Goal: Transaction & Acquisition: Purchase product/service

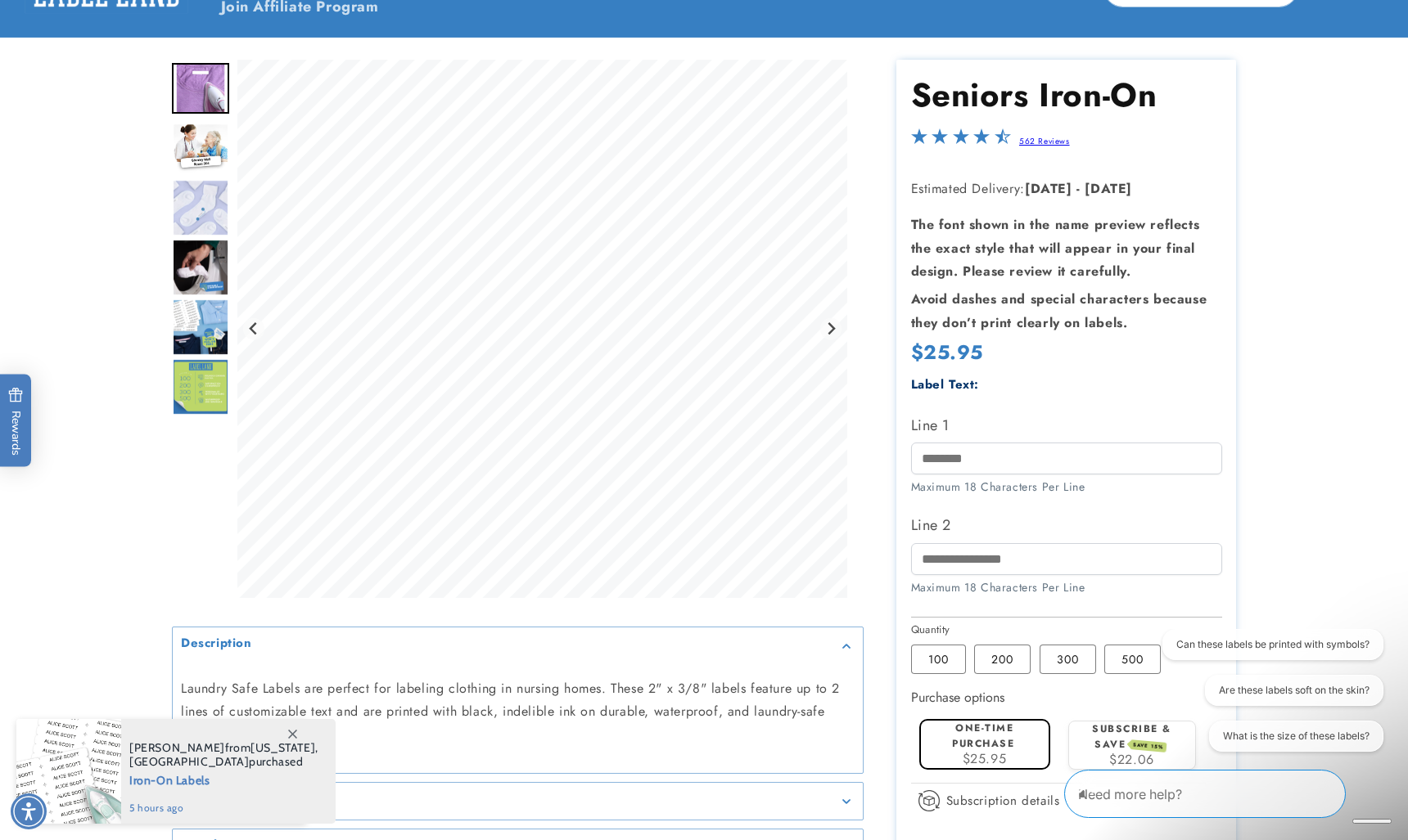
scroll to position [131, 0]
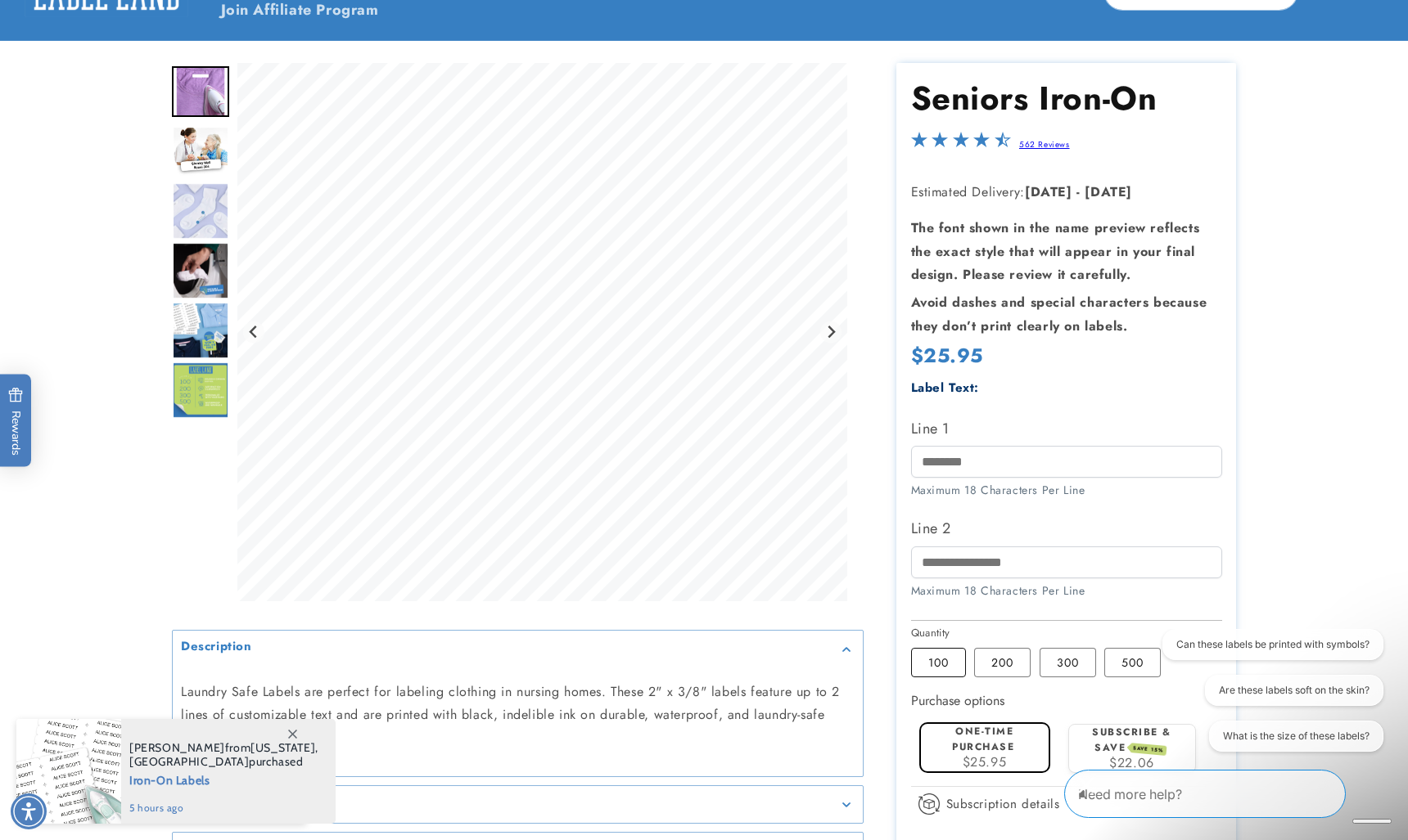
click at [937, 658] on label "100 Variant sold out or unavailable" at bounding box center [937, 662] width 55 height 30
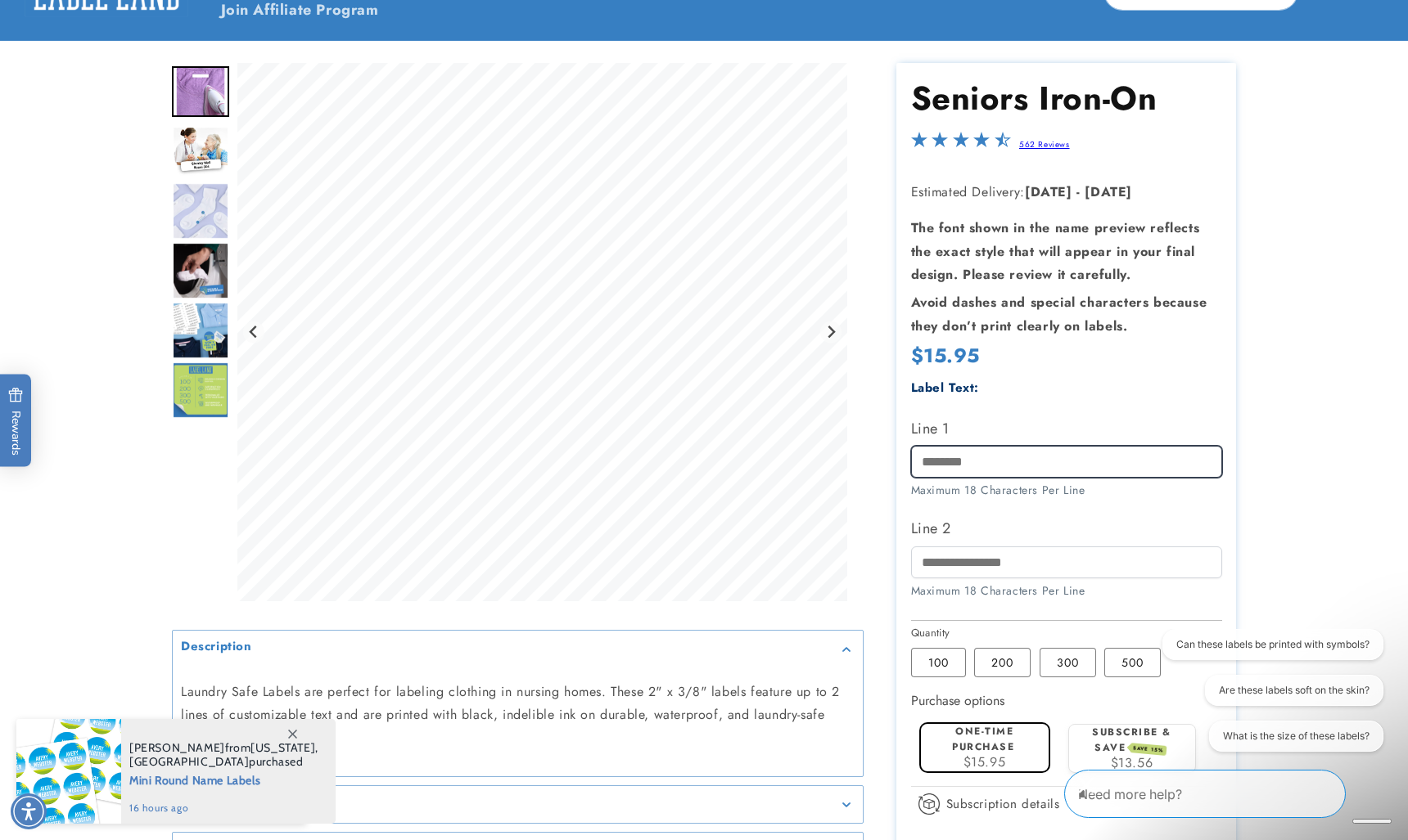
click at [922, 459] on input "Line 1" at bounding box center [1066, 462] width 311 height 32
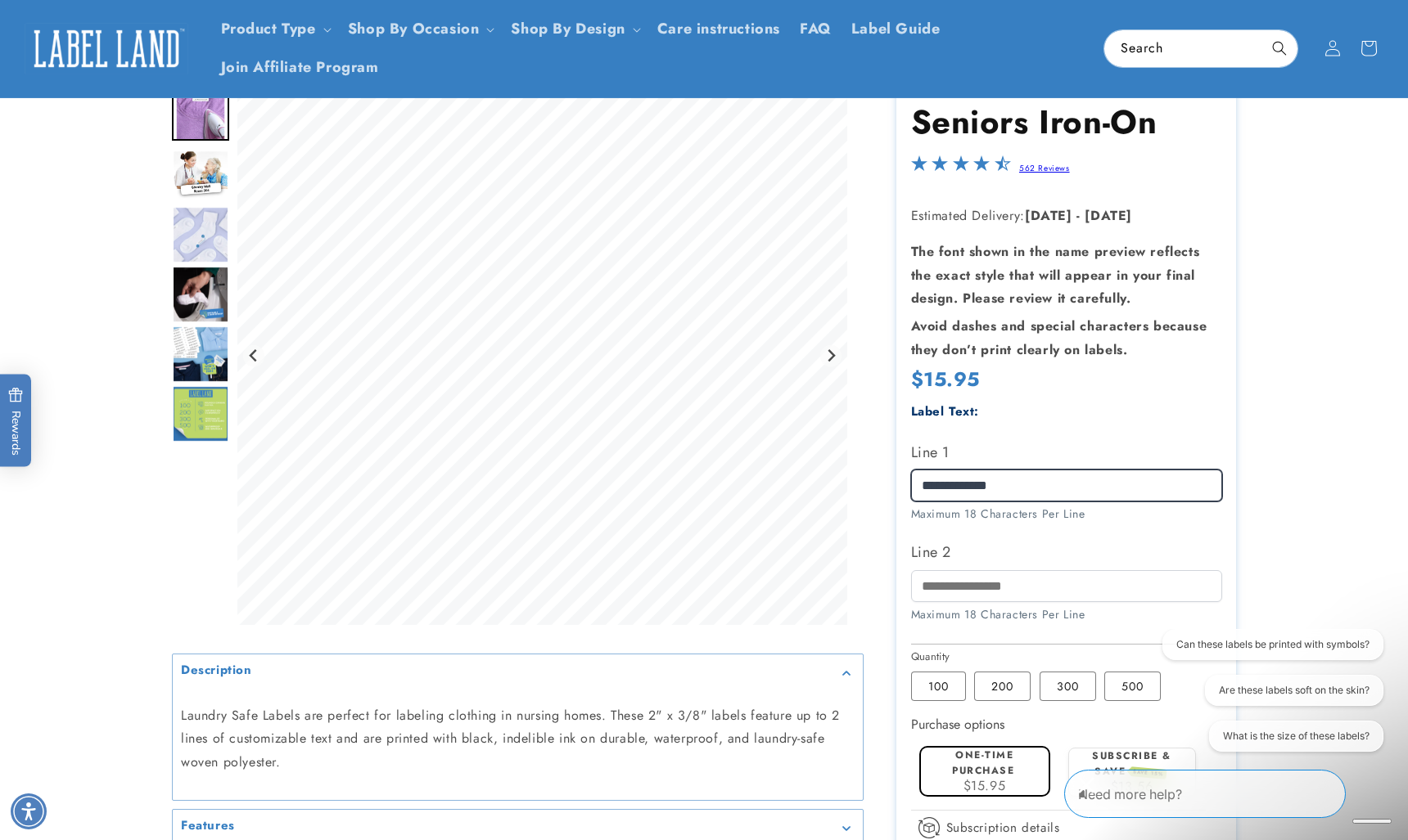
scroll to position [102, 0]
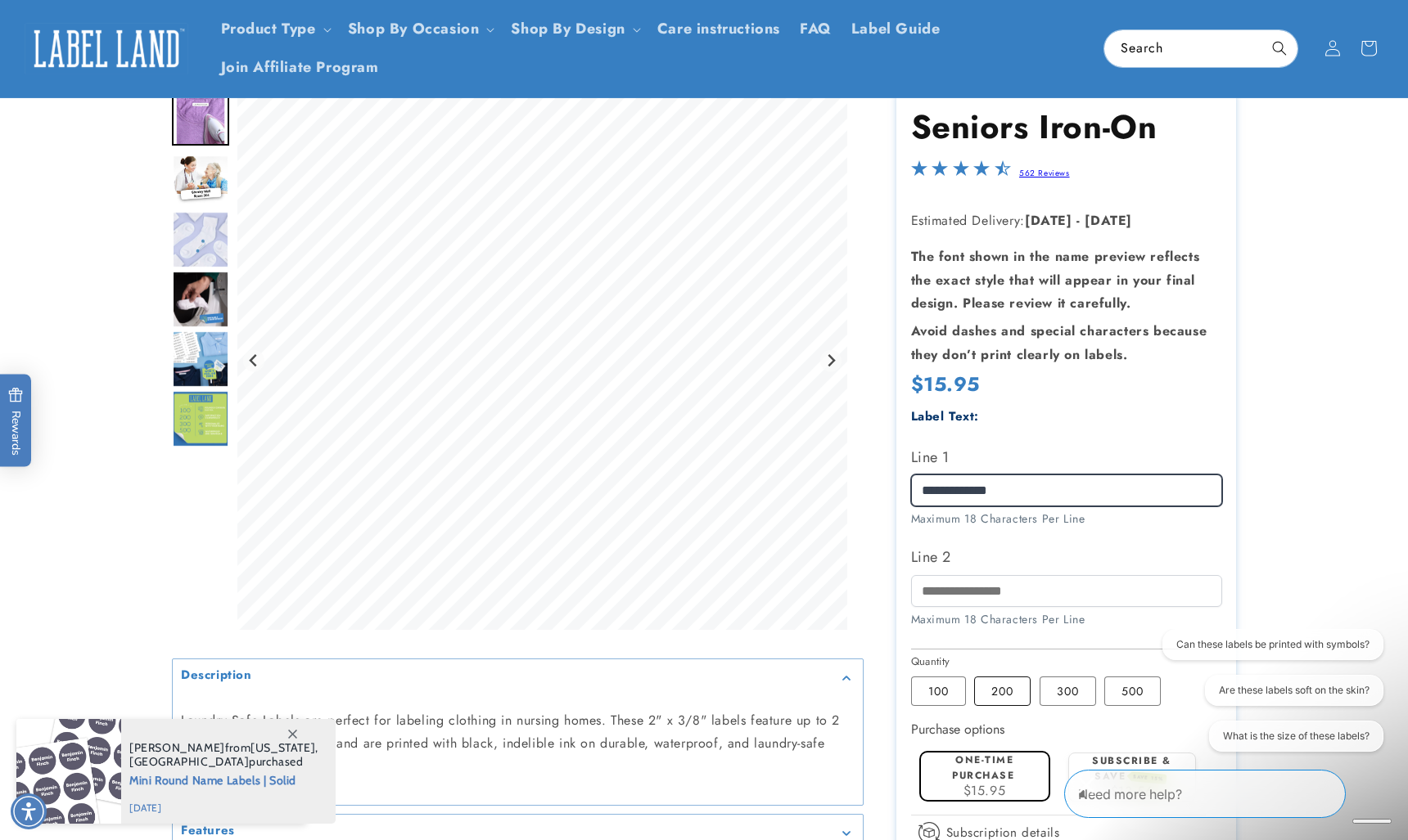
type input "**********"
click at [1007, 697] on label "200 Variant sold out or unavailable" at bounding box center [1002, 691] width 57 height 30
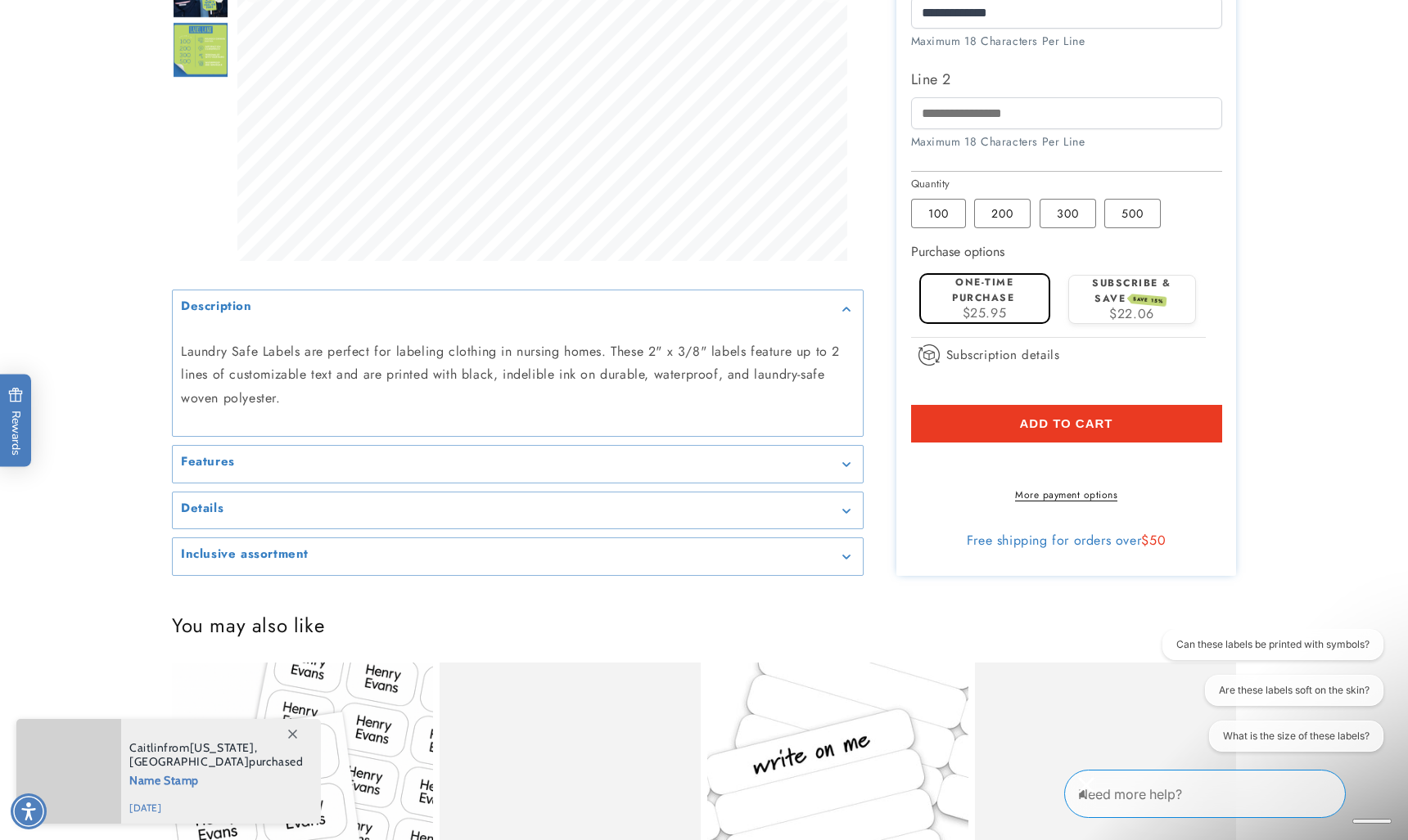
scroll to position [592, 0]
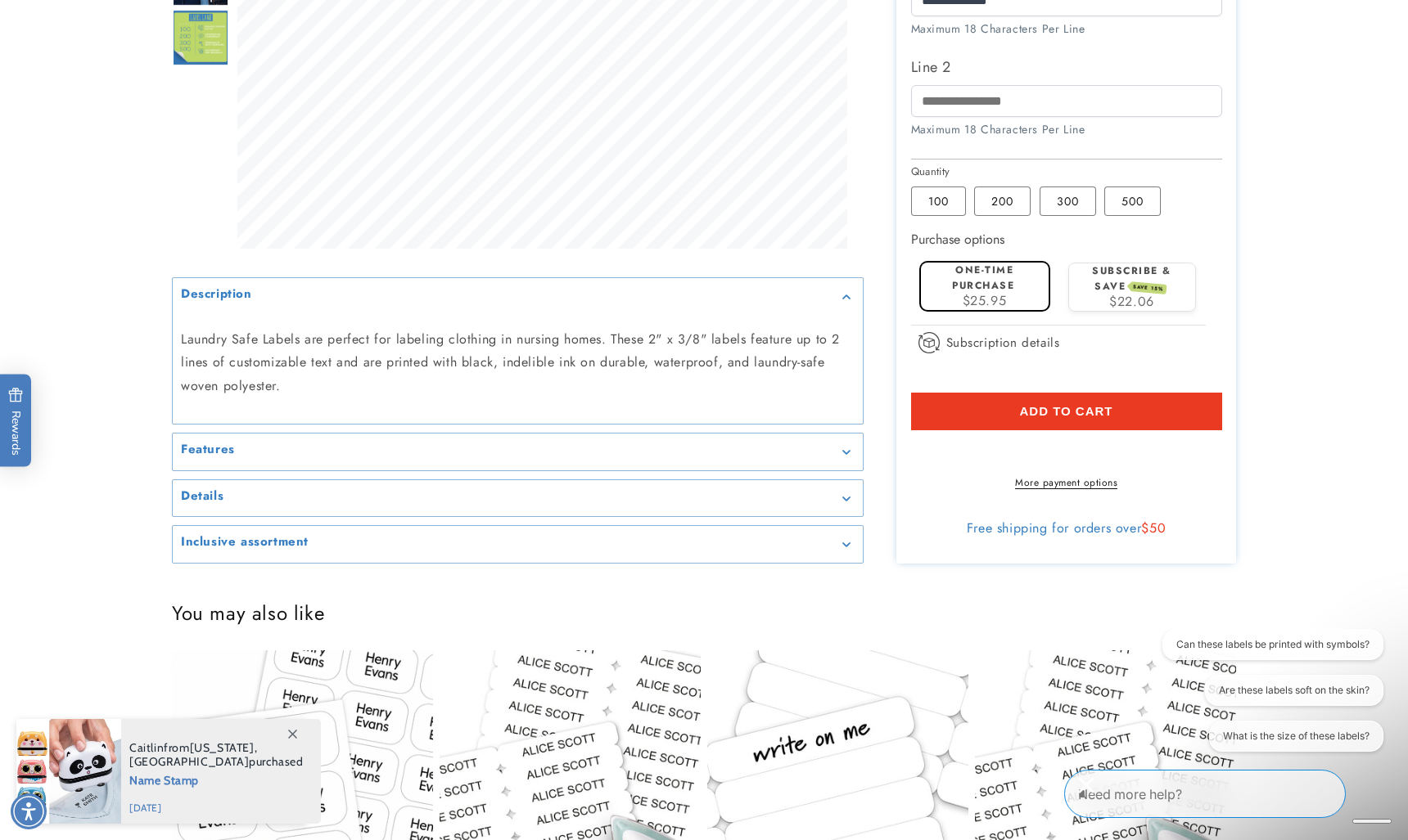
click at [1058, 405] on span "Add to cart" at bounding box center [1066, 411] width 93 height 14
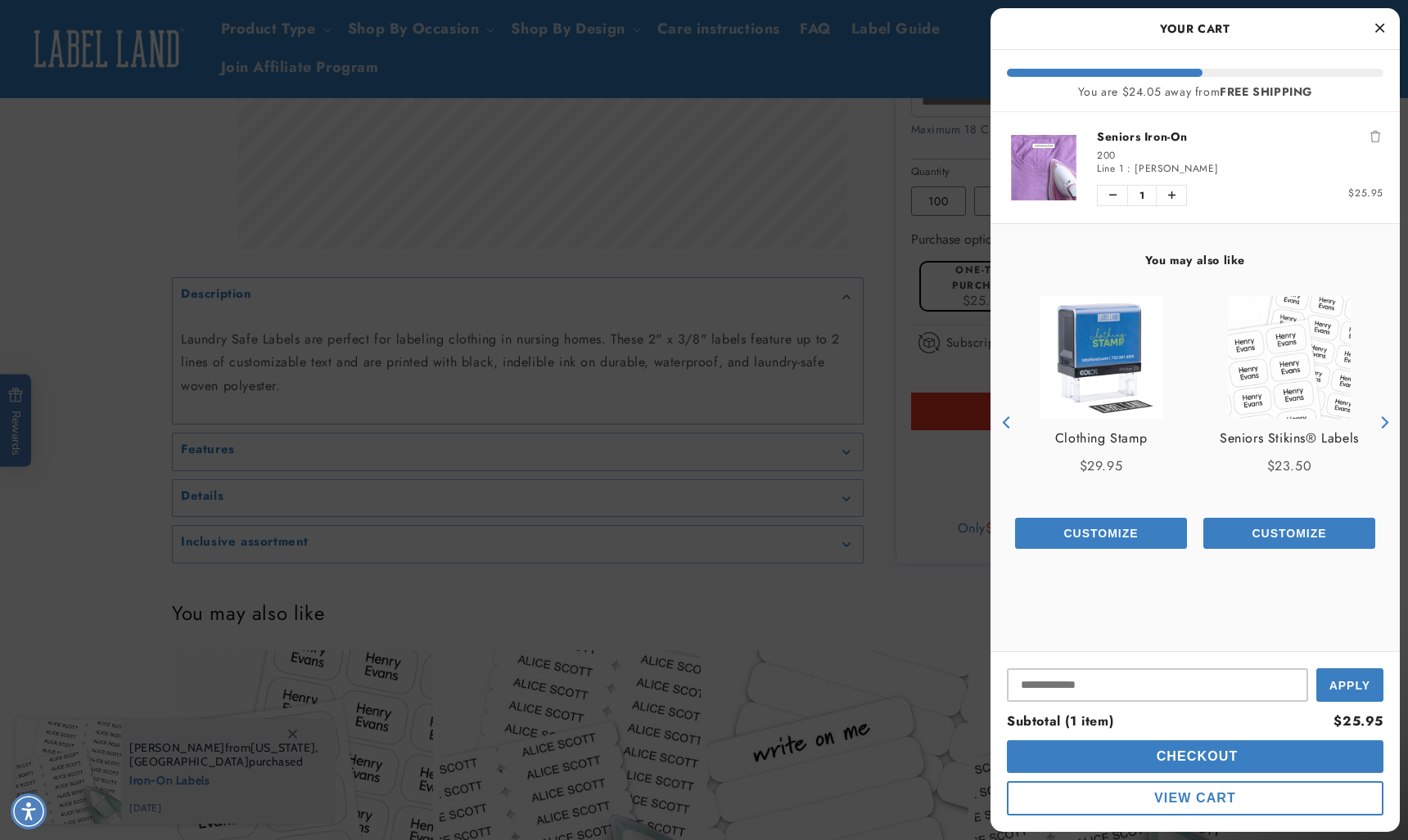
click at [1005, 420] on icon "Previous" at bounding box center [1006, 423] width 7 height 13
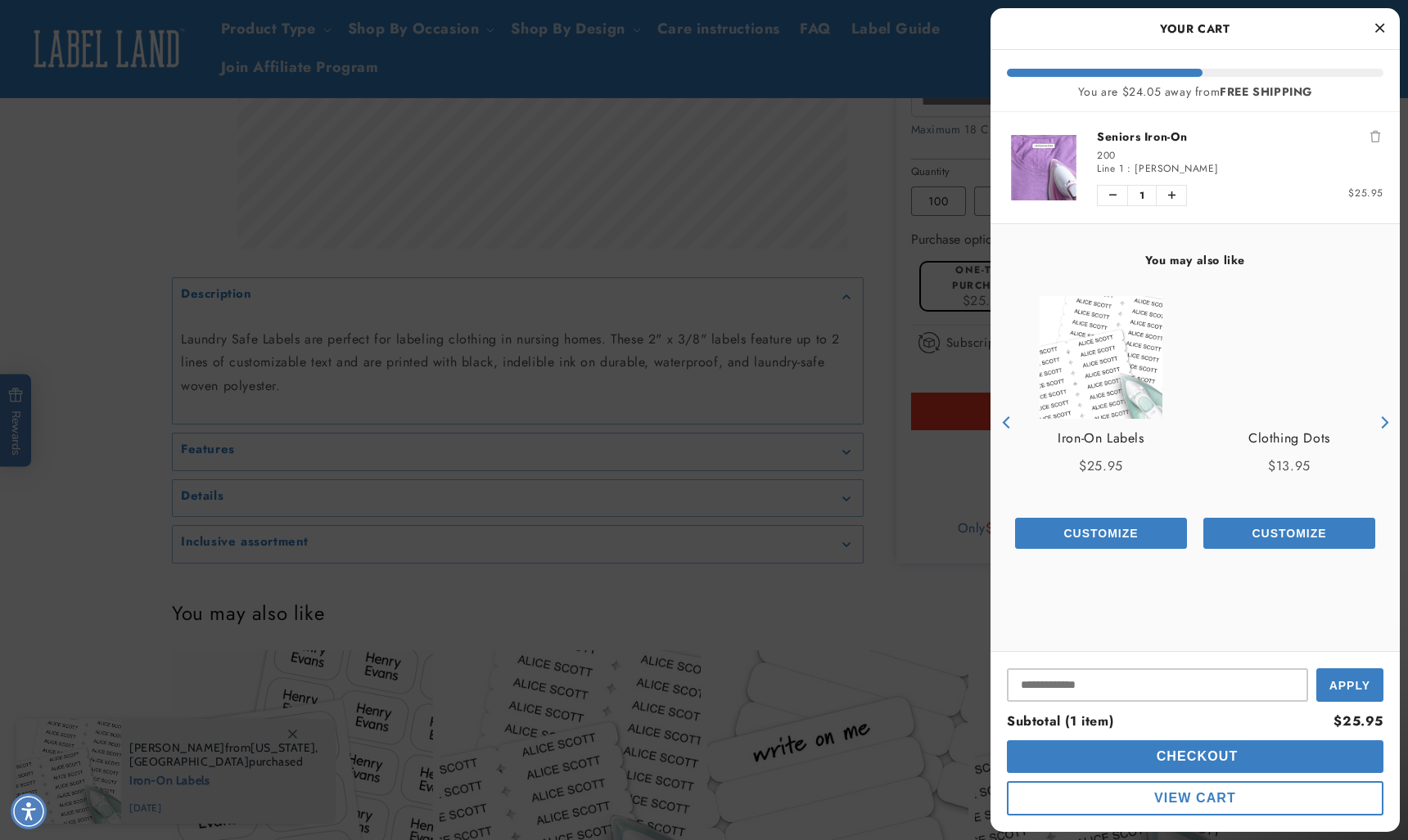
click at [1005, 420] on icon "Previous" at bounding box center [1006, 423] width 7 height 13
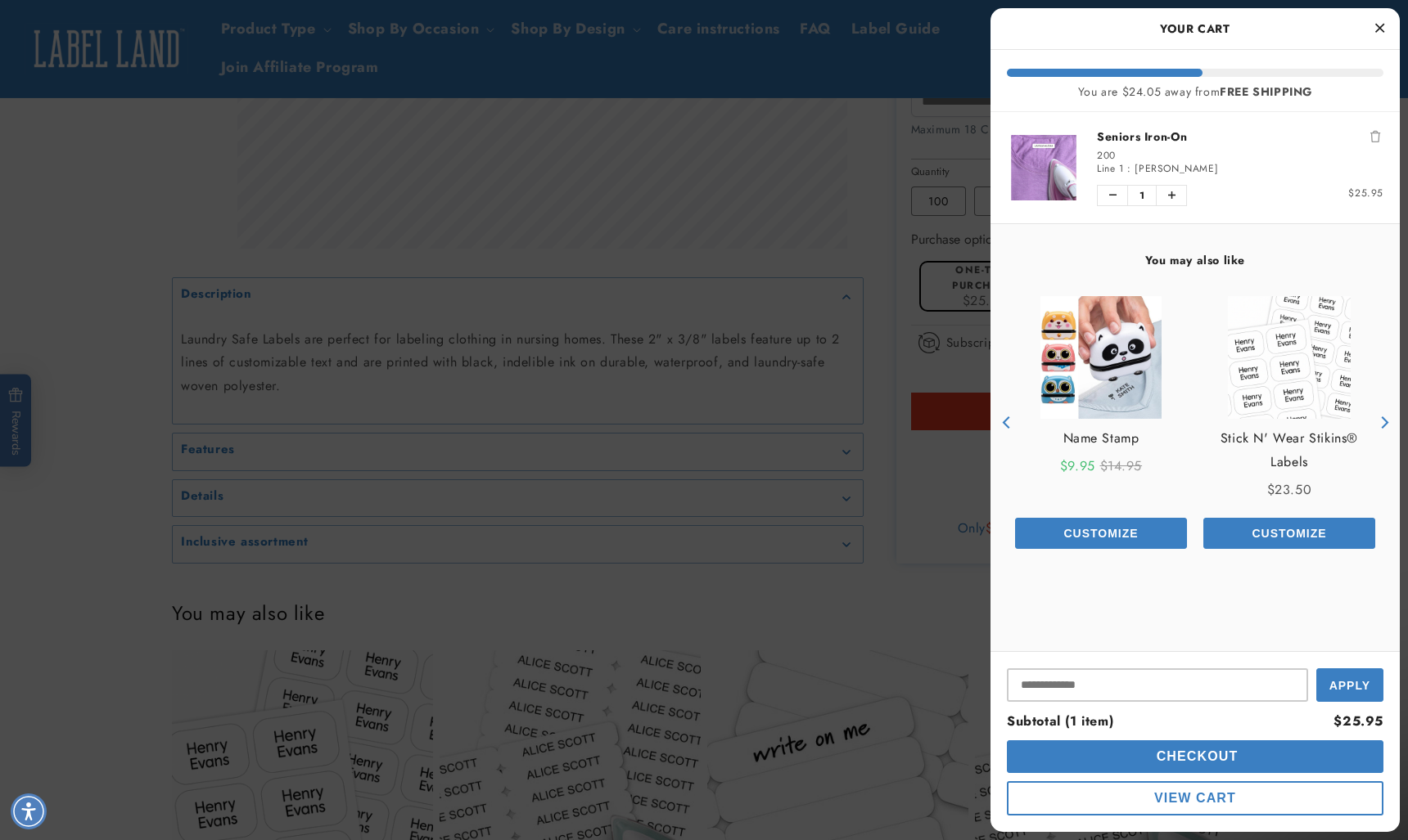
click at [1005, 420] on icon "Previous" at bounding box center [1006, 423] width 7 height 13
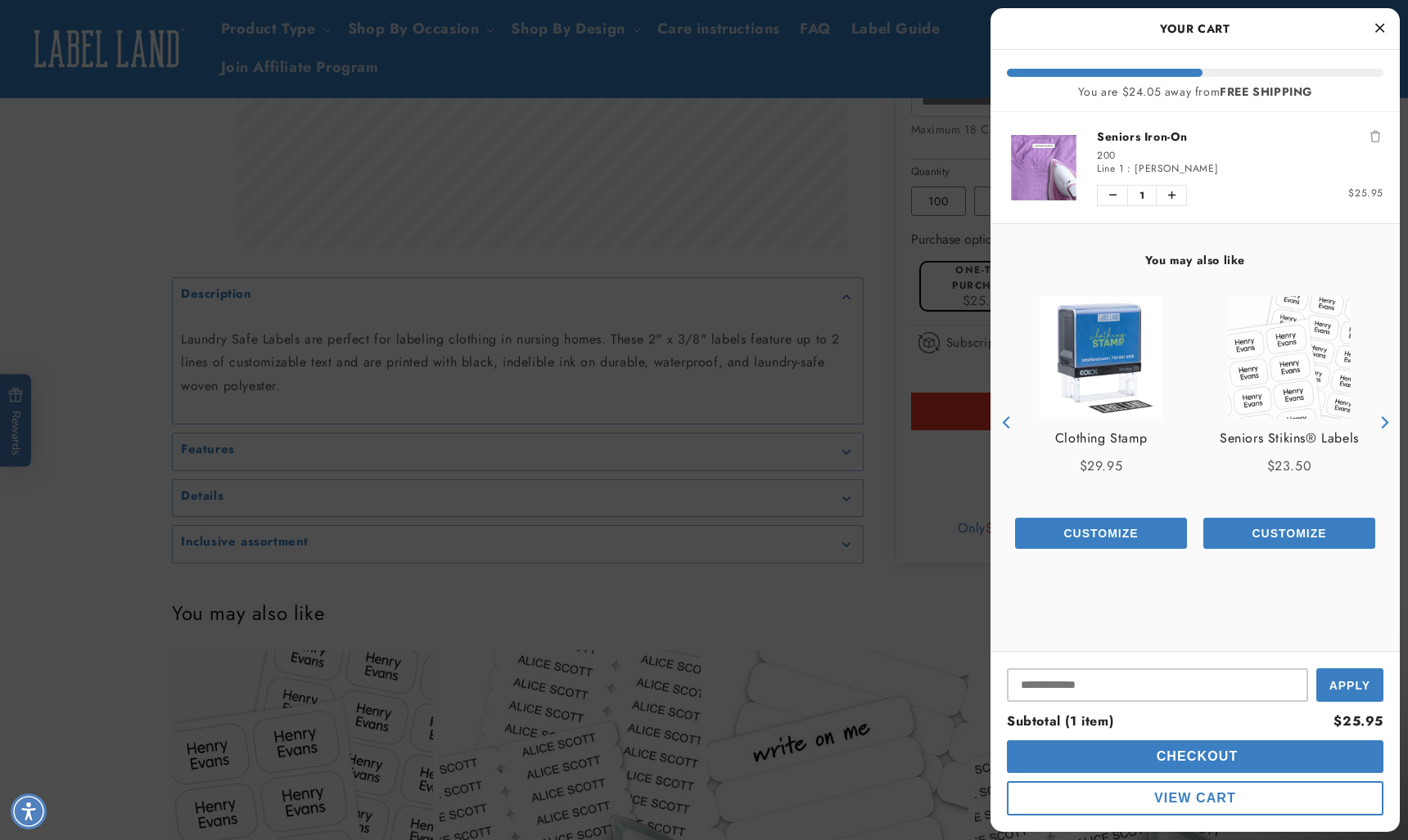
click at [1005, 420] on icon "Previous" at bounding box center [1006, 423] width 7 height 13
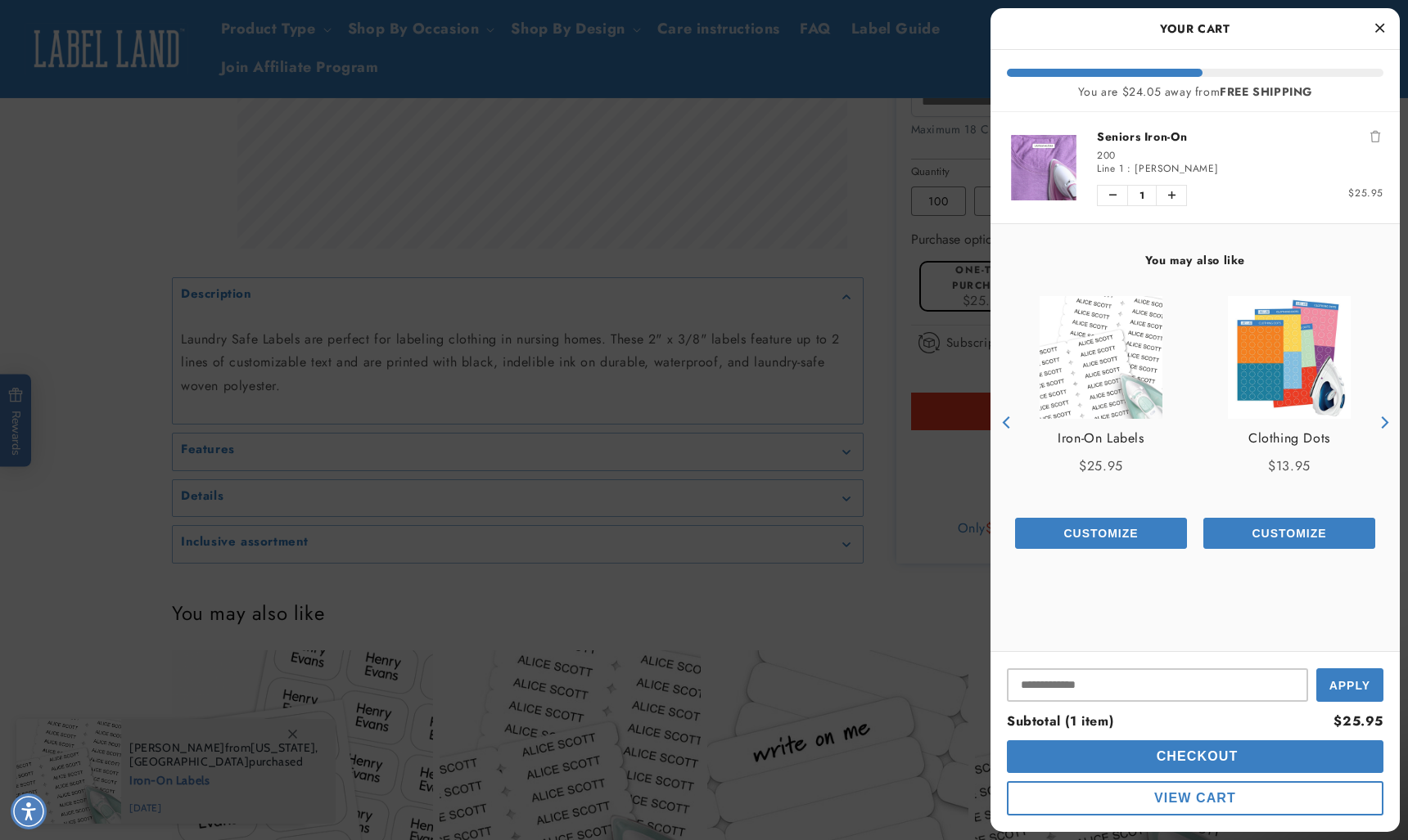
click at [1370, 136] on icon "Remove Seniors Iron-On" at bounding box center [1375, 136] width 10 height 12
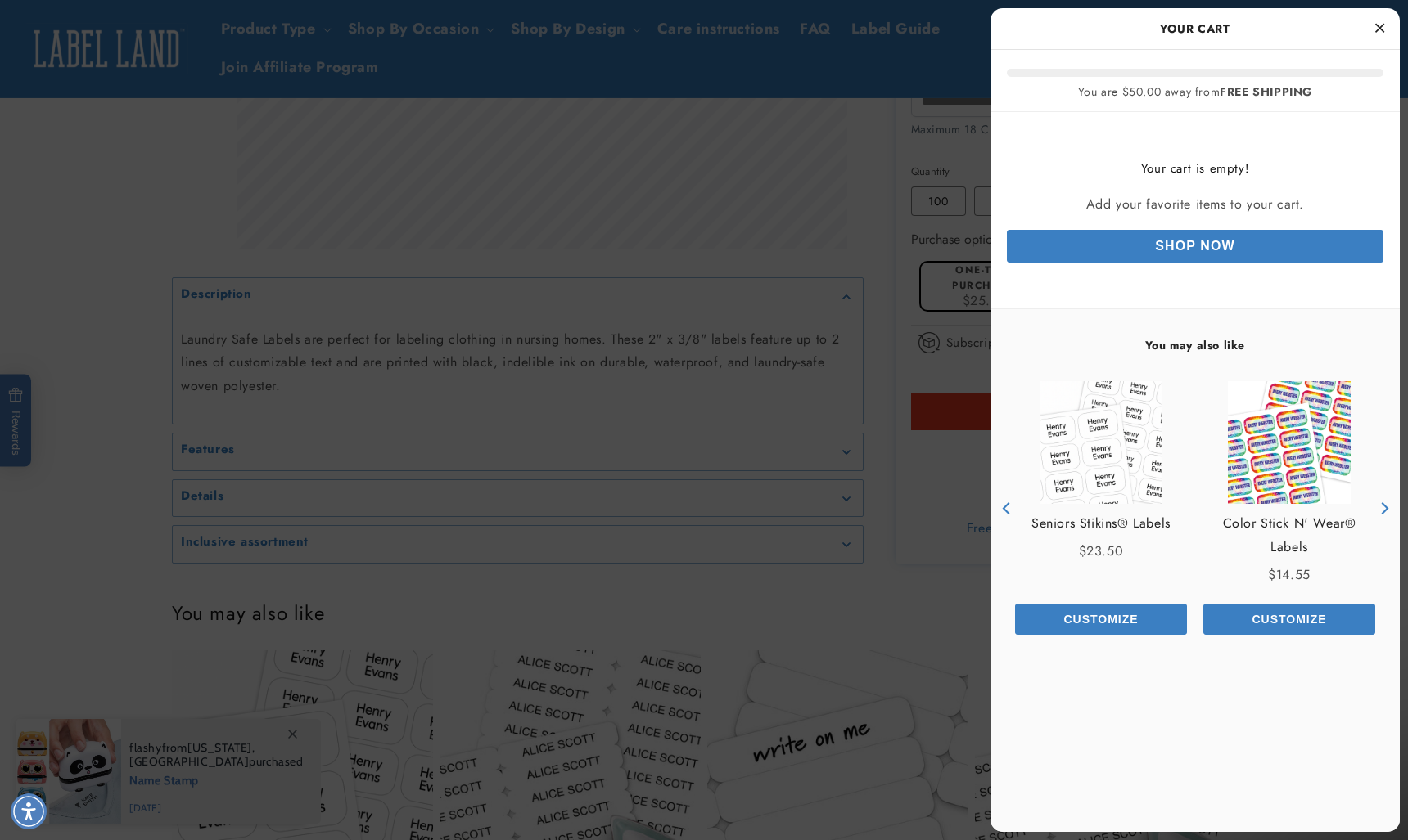
click at [1220, 244] on link "Shop Now" at bounding box center [1194, 246] width 376 height 32
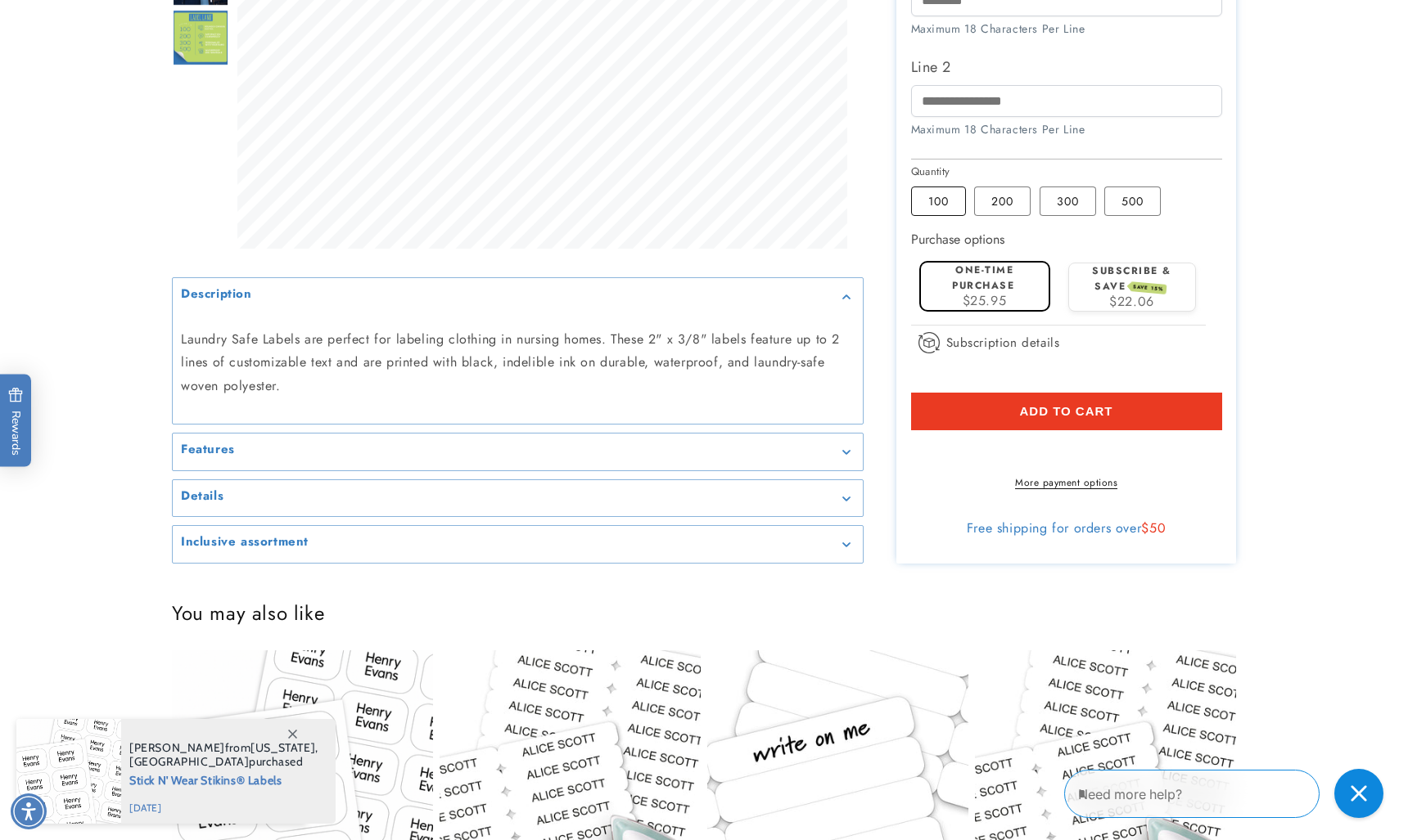
click at [930, 200] on label "100 Variant sold out or unavailable" at bounding box center [937, 201] width 55 height 30
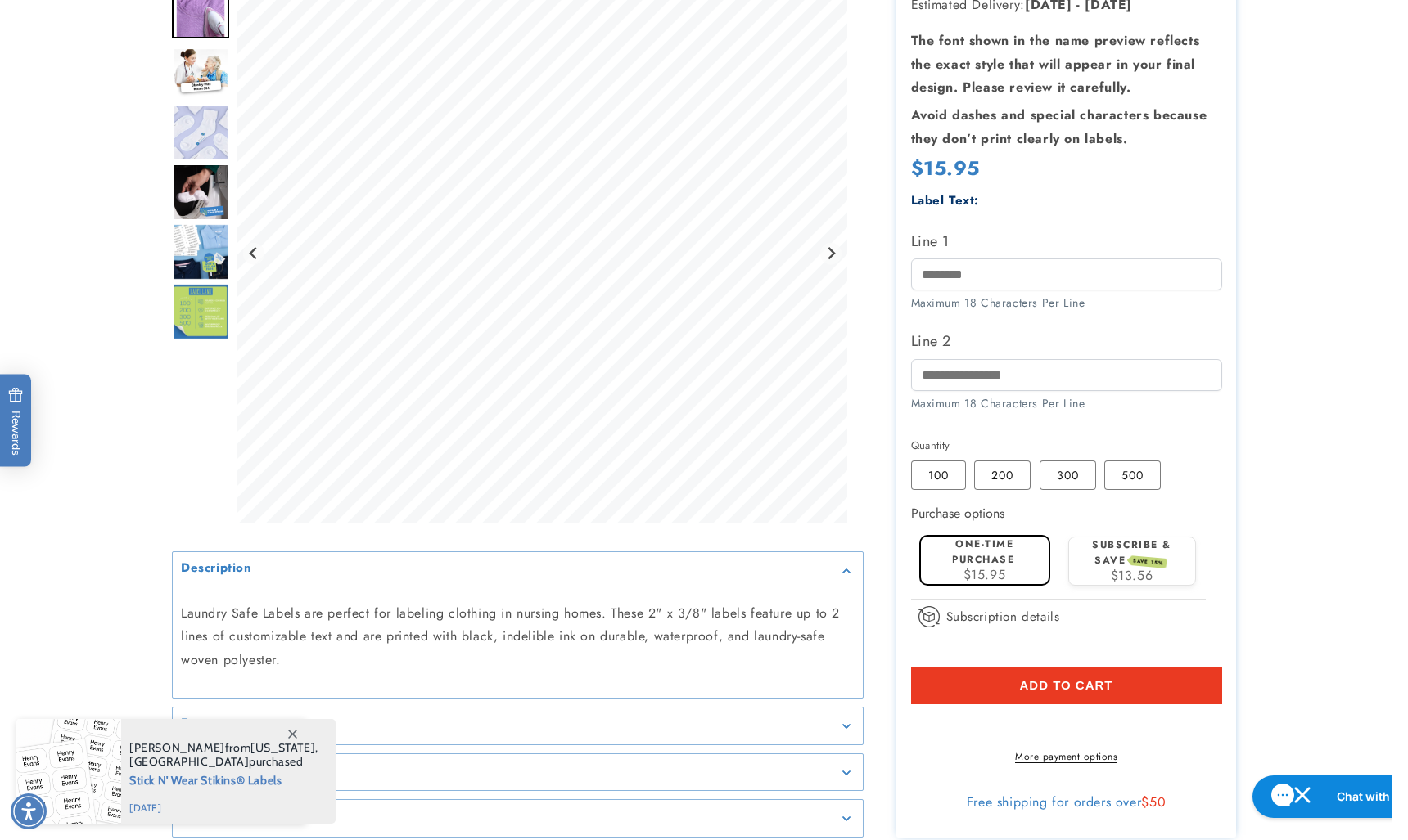
scroll to position [319, 0]
click at [924, 276] on input "Line 1" at bounding box center [1066, 274] width 311 height 32
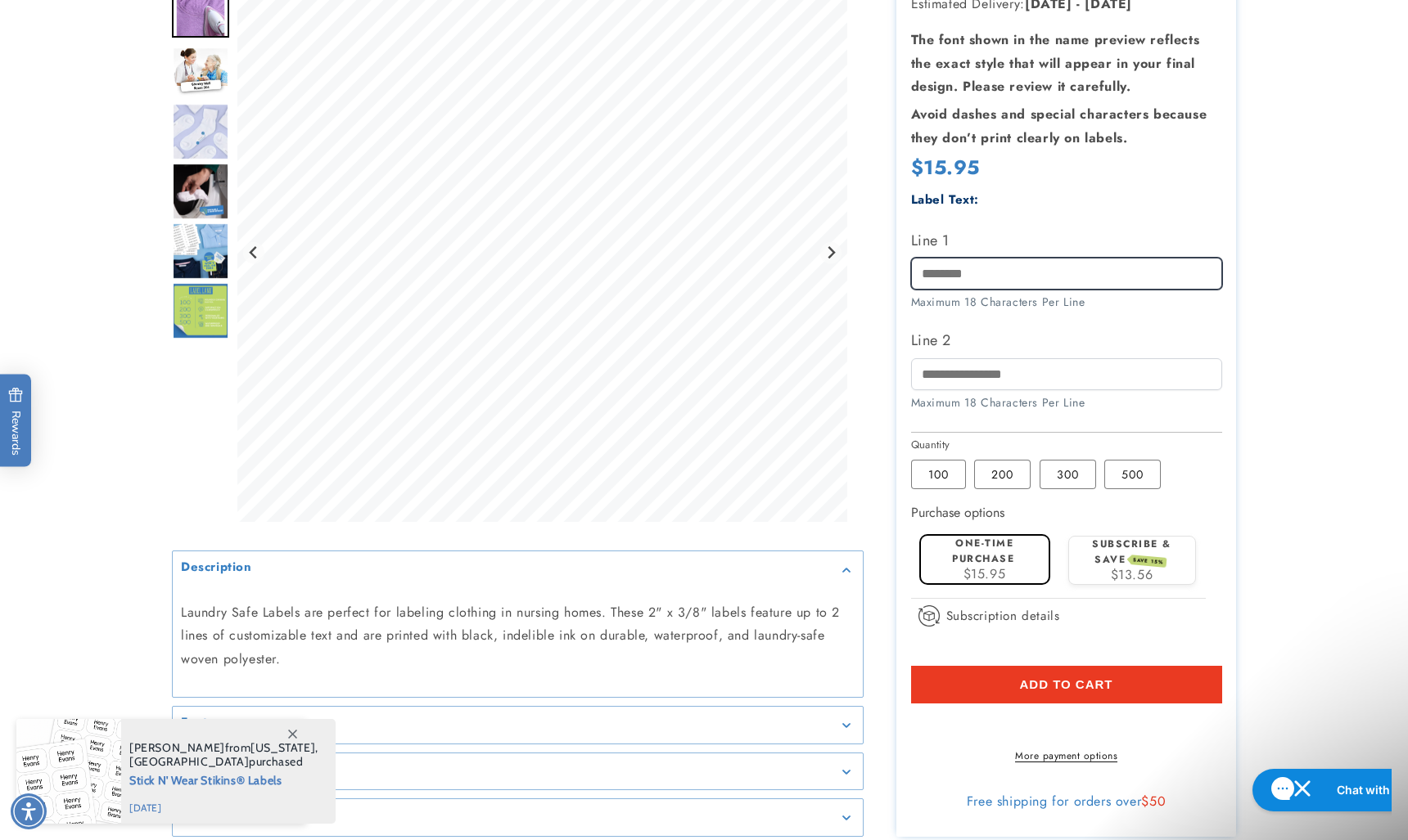
type input "**********"
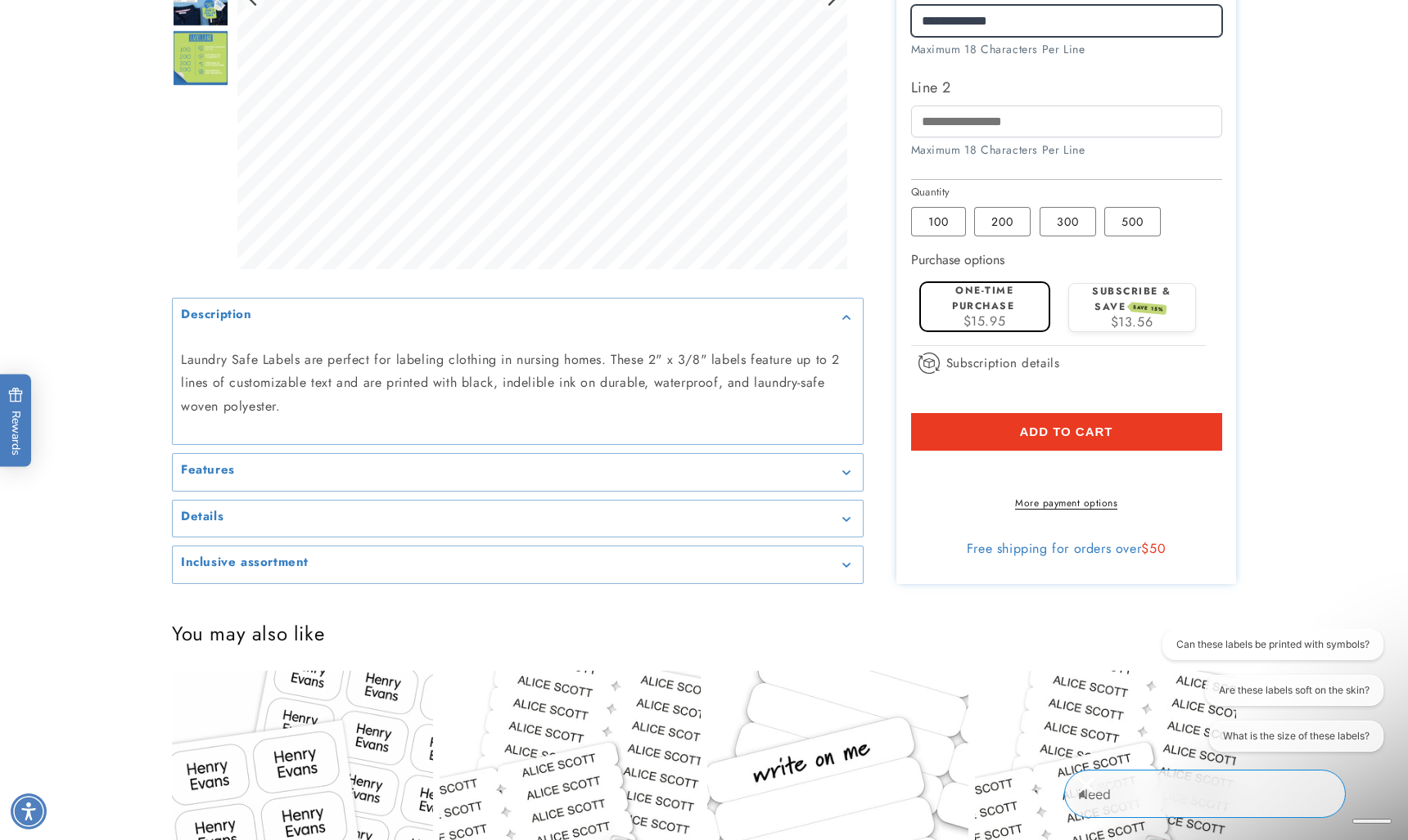
scroll to position [576, 0]
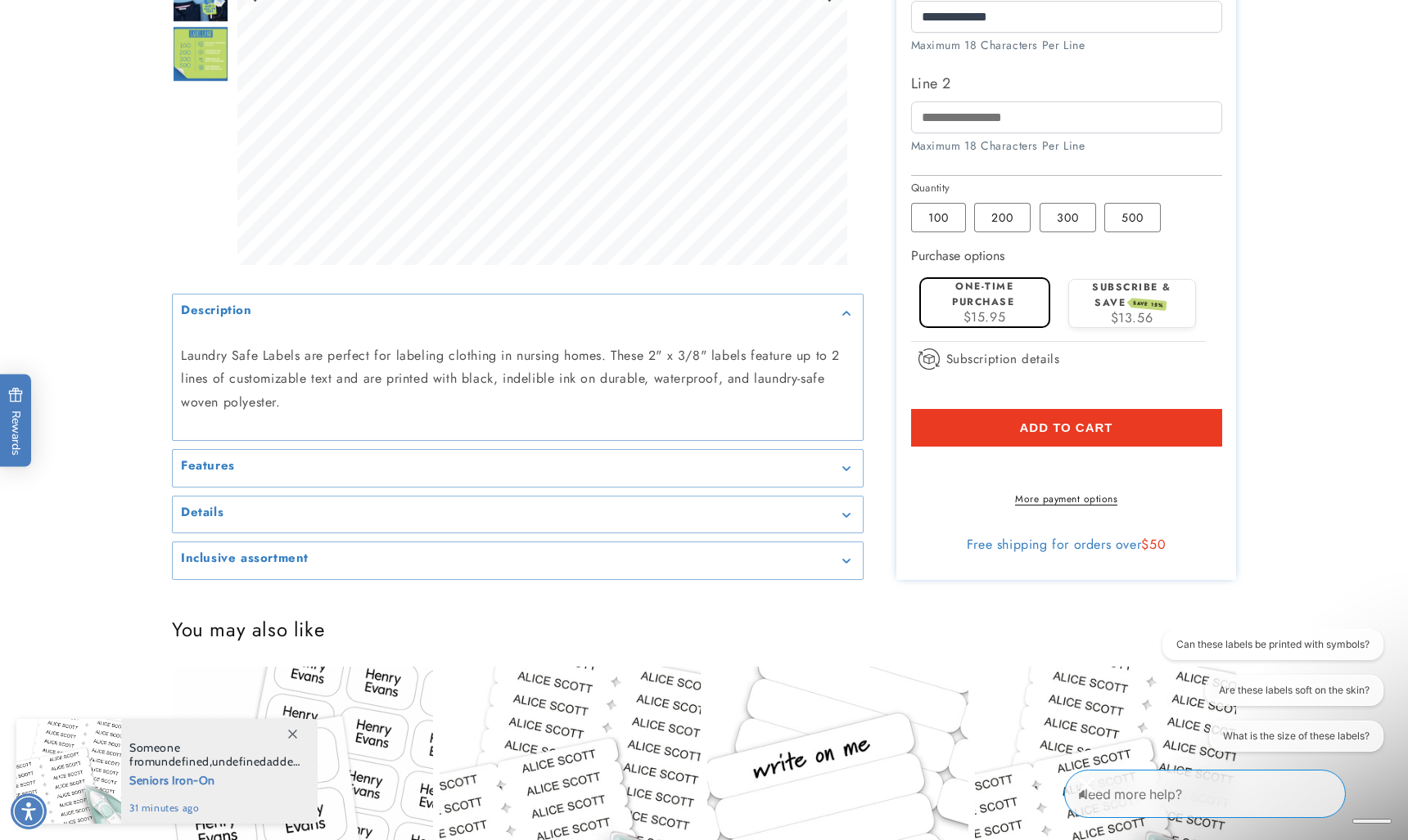
click at [1119, 427] on button "Add to cart" at bounding box center [1066, 428] width 311 height 38
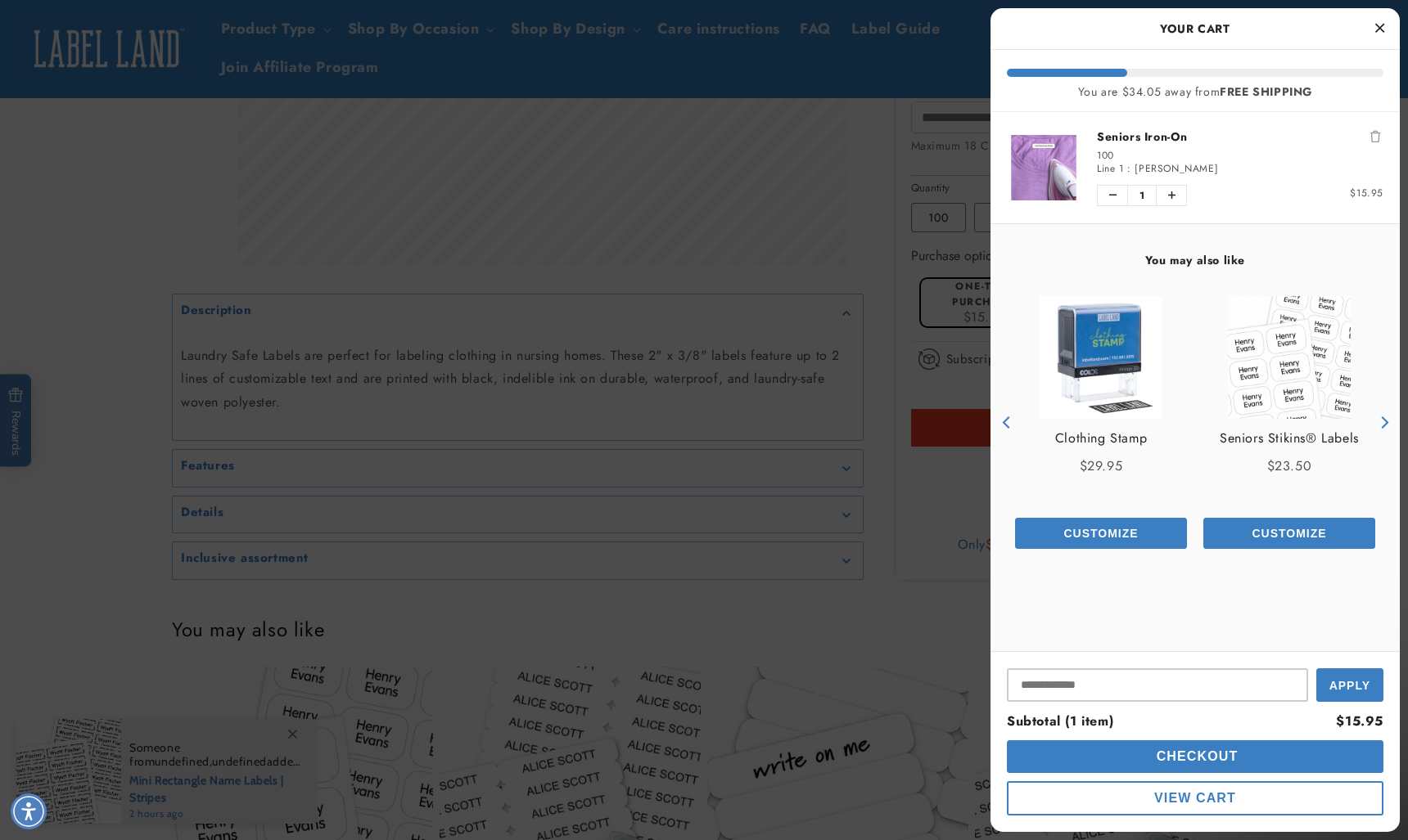
click at [1234, 753] on span "Checkout" at bounding box center [1195, 756] width 86 height 13
